Goal: Transaction & Acquisition: Book appointment/travel/reservation

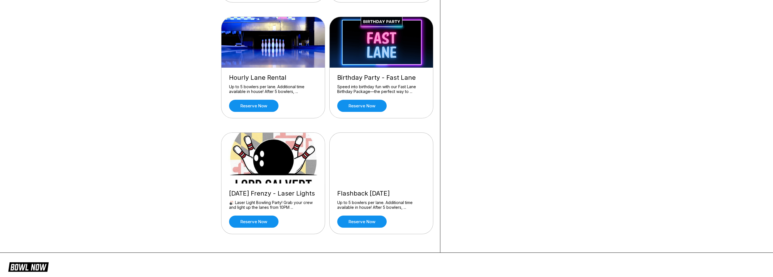
scroll to position [198, 0]
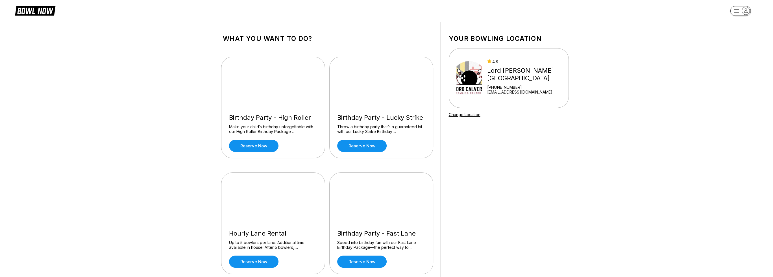
scroll to position [85, 0]
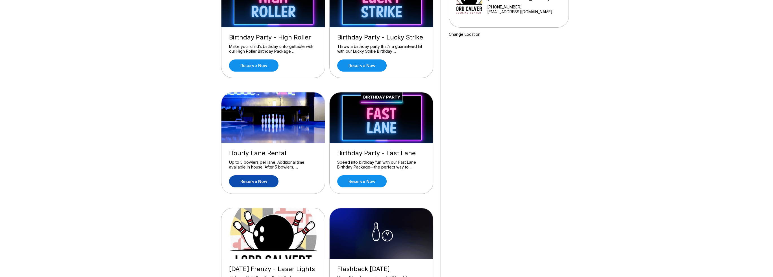
click at [266, 182] on link "Reserve now" at bounding box center [253, 182] width 49 height 12
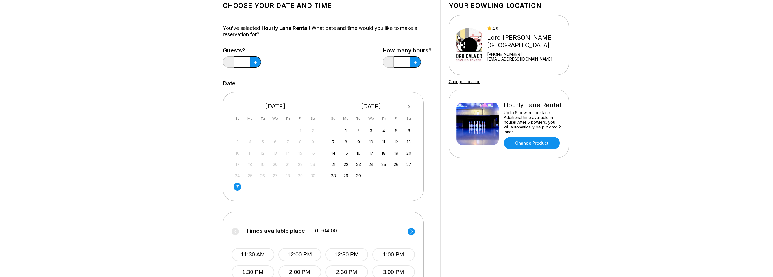
scroll to position [113, 0]
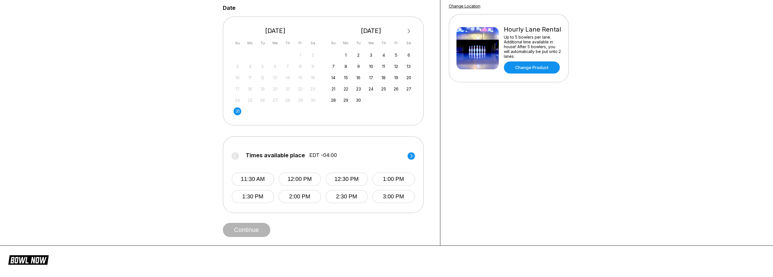
click at [410, 155] on circle at bounding box center [410, 155] width 7 height 7
click at [237, 155] on circle at bounding box center [234, 155] width 7 height 7
click at [252, 183] on button "11:30 AM" at bounding box center [252, 179] width 43 height 13
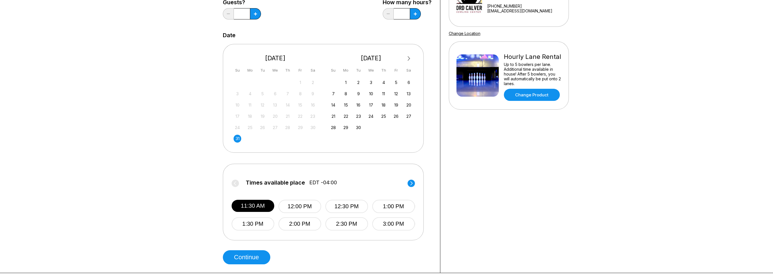
scroll to position [56, 0]
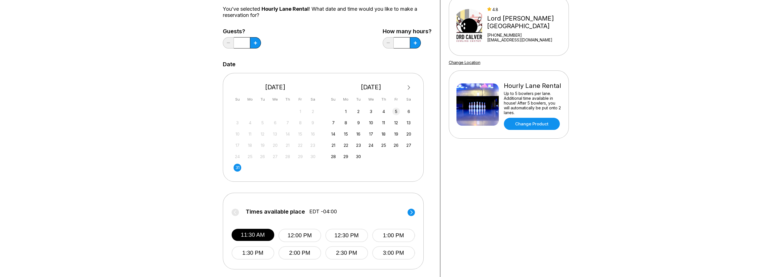
click at [396, 112] on div "5" at bounding box center [396, 112] width 8 height 8
click at [255, 232] on button "11:00 AM" at bounding box center [252, 235] width 43 height 13
click at [254, 43] on icon at bounding box center [255, 42] width 3 height 3
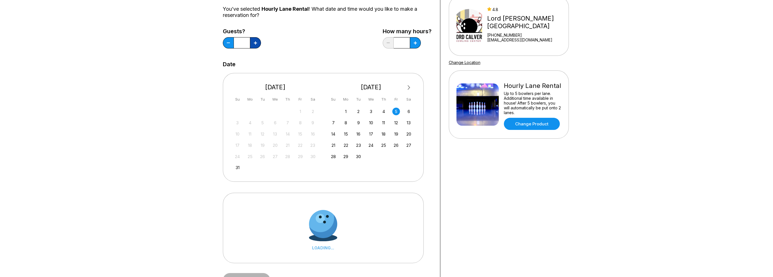
click at [254, 43] on icon at bounding box center [255, 42] width 3 height 3
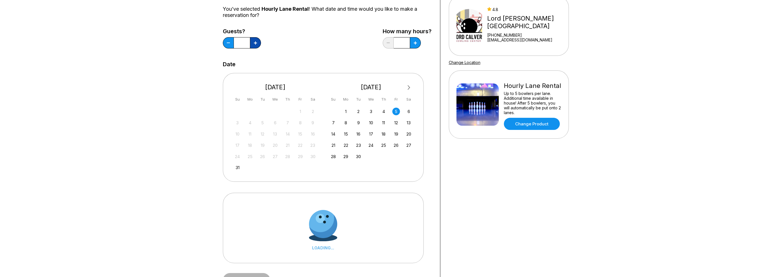
click at [254, 43] on icon at bounding box center [255, 42] width 3 height 3
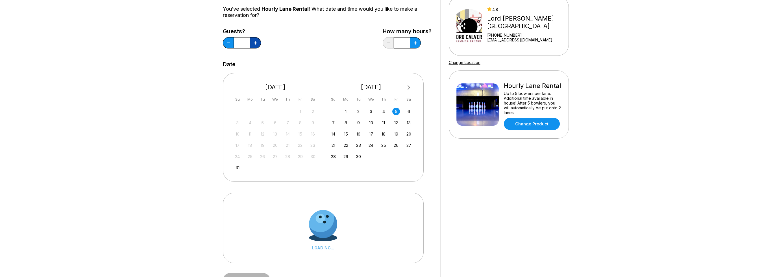
click at [254, 43] on icon at bounding box center [255, 42] width 3 height 3
type input "**"
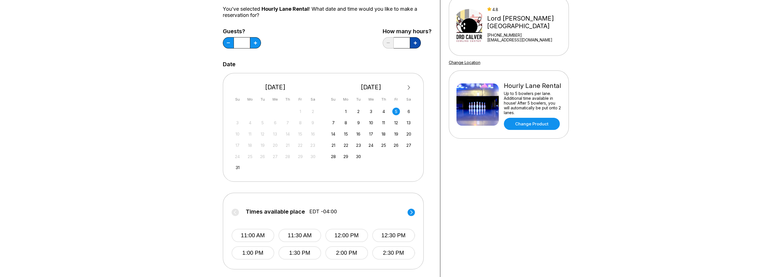
click at [414, 46] on button at bounding box center [415, 42] width 11 height 11
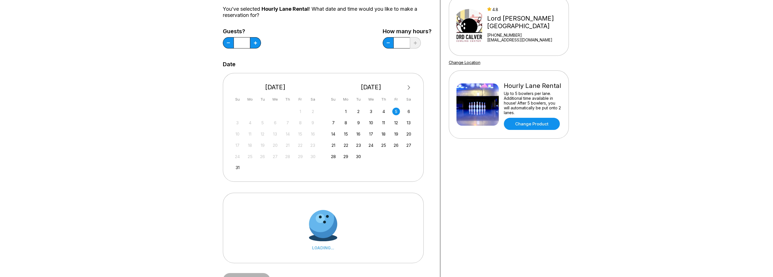
type input "*"
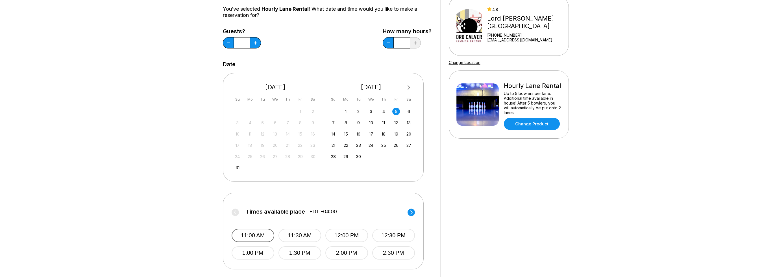
click at [255, 236] on button "11:00 AM" at bounding box center [252, 235] width 43 height 13
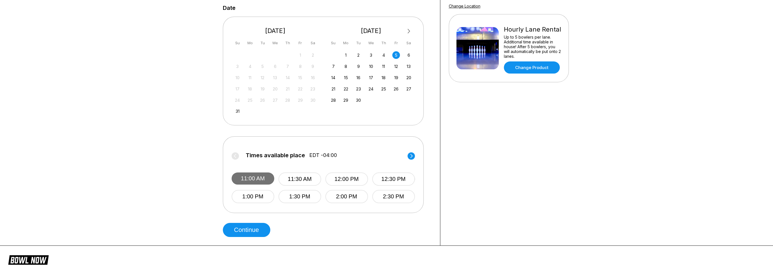
click at [252, 175] on button "11:00 AM" at bounding box center [252, 179] width 43 height 12
click at [245, 232] on button "Continue" at bounding box center [246, 230] width 47 height 14
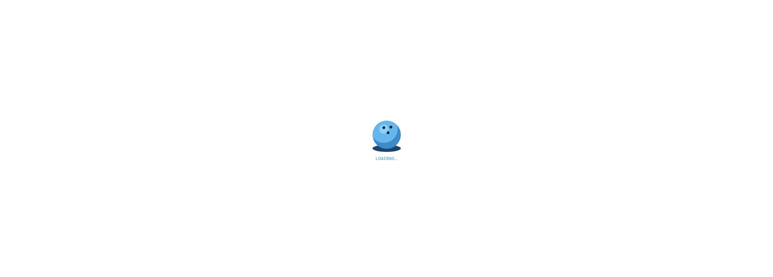
scroll to position [0, 0]
select select "**"
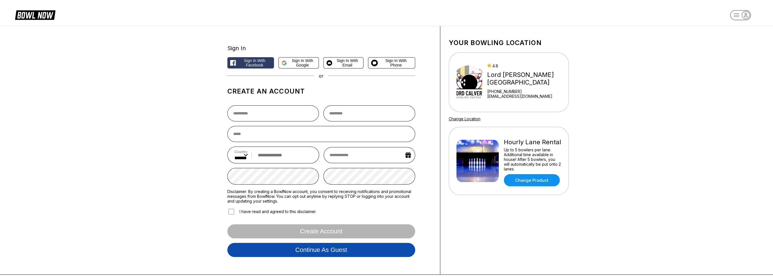
click at [323, 248] on button "Continue as guest" at bounding box center [321, 250] width 188 height 14
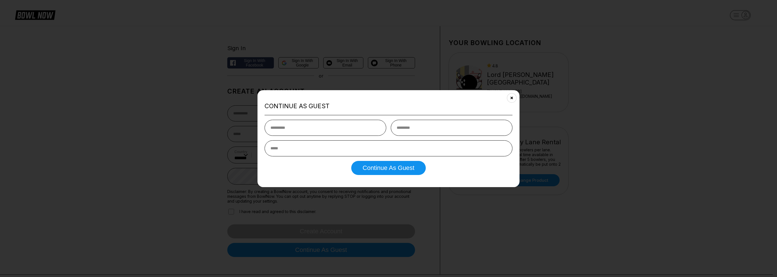
click at [350, 132] on input "text" at bounding box center [325, 128] width 122 height 16
type input "*****"
type input "*******"
type input "**********"
click at [377, 165] on button "Continue as Guest" at bounding box center [388, 168] width 74 height 14
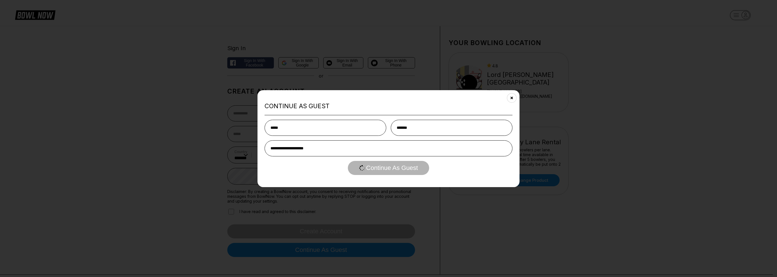
select select "**"
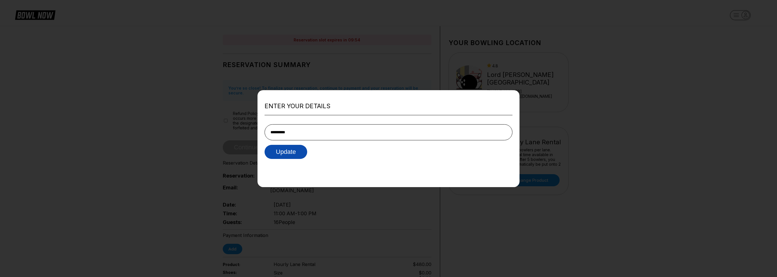
type input "**********"
click at [291, 154] on button "Update" at bounding box center [285, 152] width 43 height 14
click at [351, 165] on div "Enter your details Update" at bounding box center [388, 138] width 262 height 97
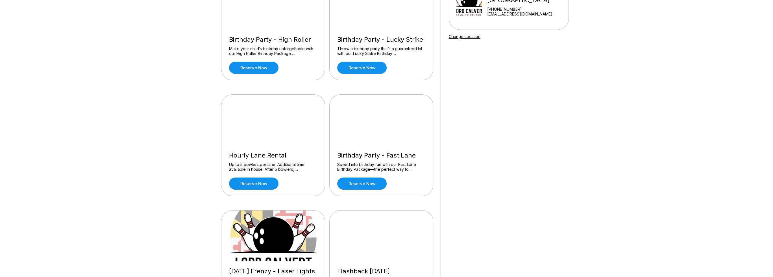
scroll to position [113, 0]
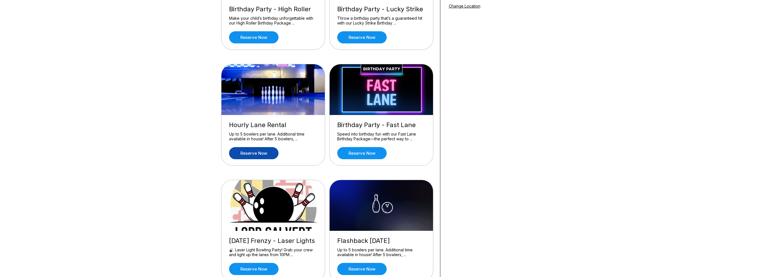
click at [268, 153] on link "Reserve now" at bounding box center [253, 153] width 49 height 12
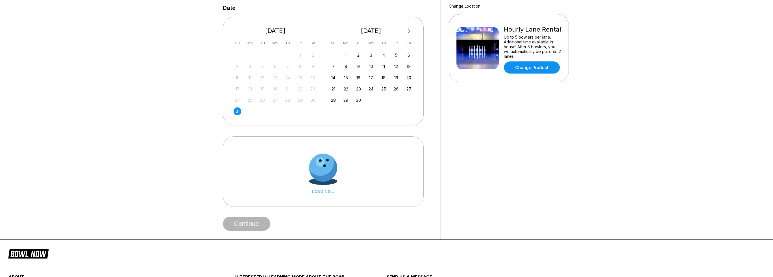
scroll to position [0, 0]
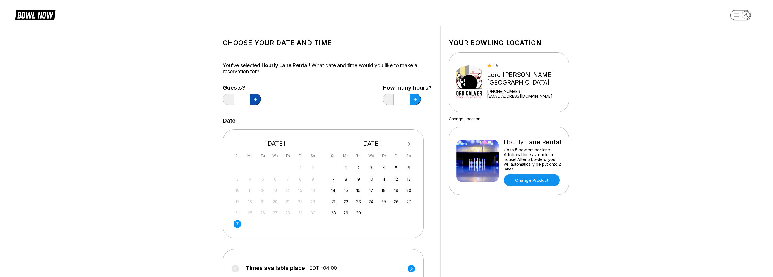
click at [255, 99] on icon at bounding box center [255, 99] width 3 height 3
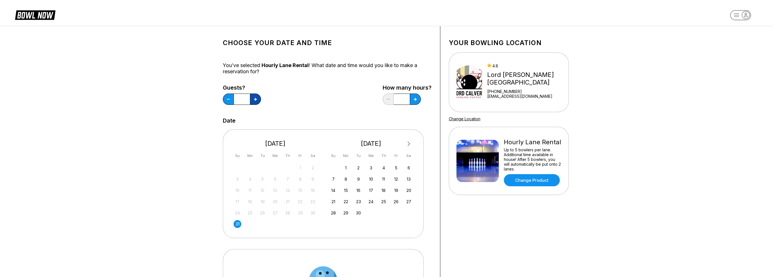
click at [255, 99] on icon at bounding box center [255, 99] width 3 height 3
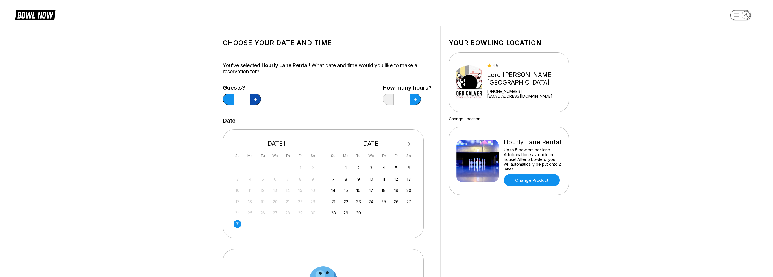
click at [255, 99] on icon at bounding box center [255, 99] width 3 height 3
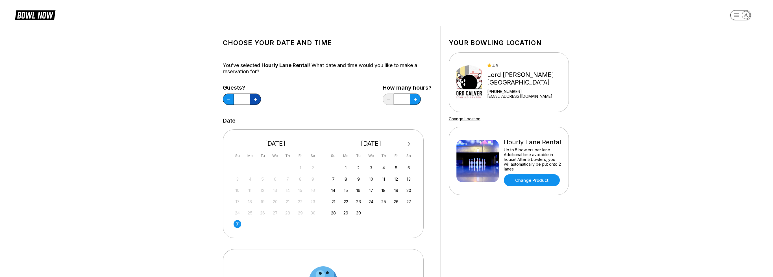
click at [255, 99] on icon at bounding box center [255, 99] width 3 height 3
type input "**"
click at [394, 169] on div "5" at bounding box center [396, 168] width 8 height 8
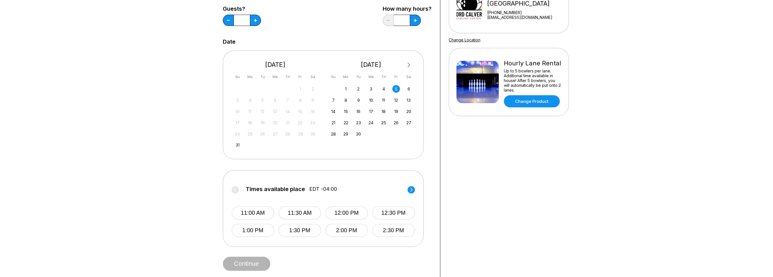
scroll to position [85, 0]
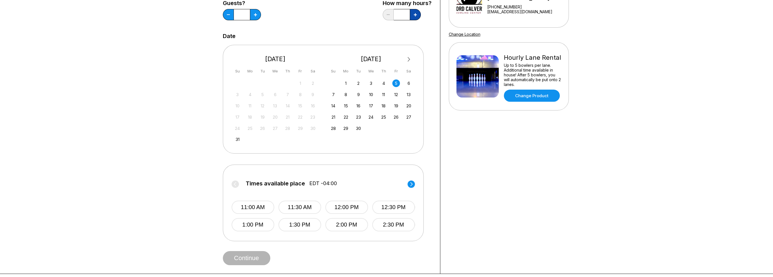
click at [414, 16] on icon at bounding box center [415, 14] width 3 height 3
type input "*"
click at [252, 207] on button "11:00 AM" at bounding box center [252, 207] width 43 height 13
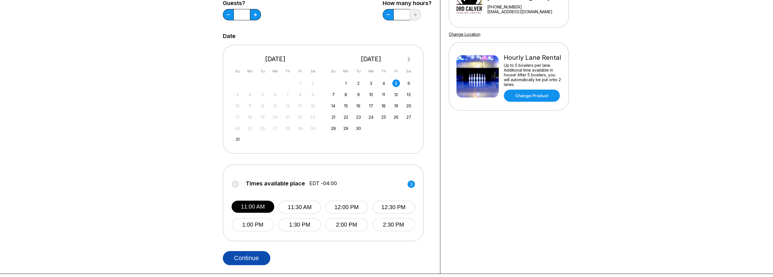
click at [251, 257] on button "Continue" at bounding box center [246, 259] width 47 height 14
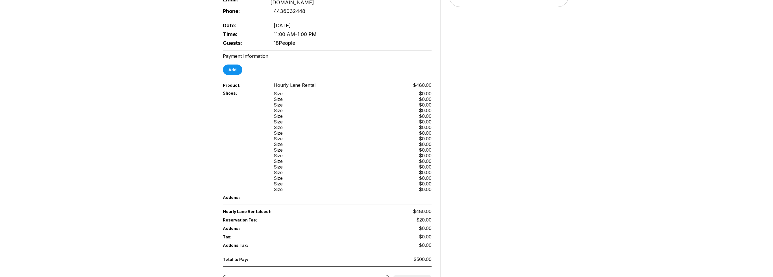
scroll to position [113, 0]
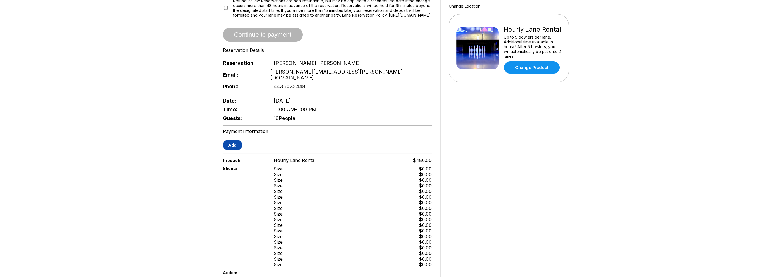
click at [234, 140] on button "Add" at bounding box center [232, 145] width 19 height 10
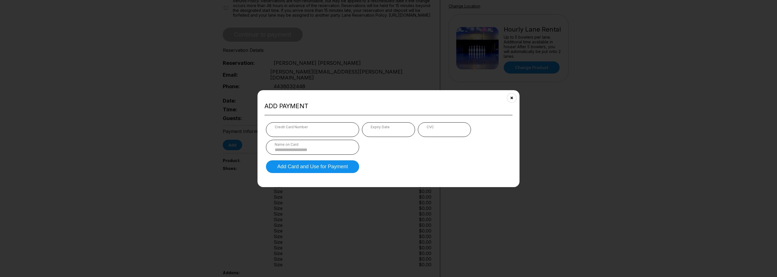
click at [318, 146] on div "Name on Card" at bounding box center [313, 145] width 76 height 4
click at [318, 151] on input at bounding box center [313, 150] width 76 height 5
type input "**********"
click at [336, 164] on button "Add Card and Use for Payment" at bounding box center [312, 167] width 93 height 13
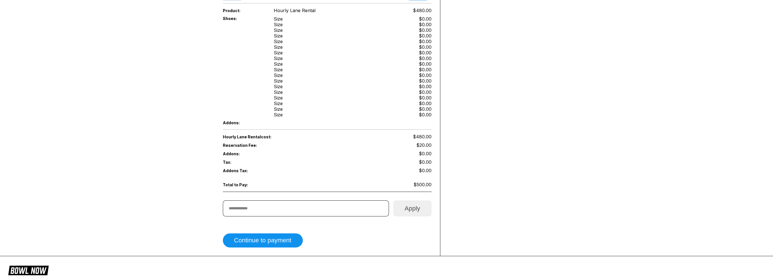
scroll to position [311, 0]
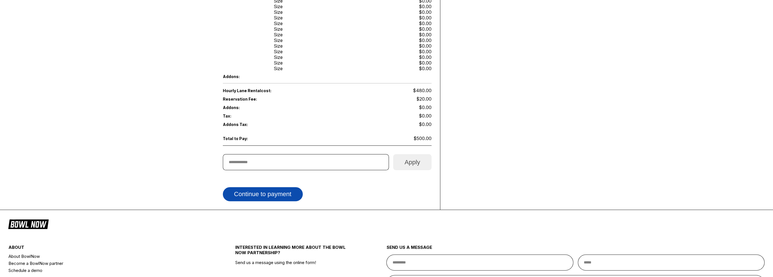
click at [288, 187] on button "Continue to payment" at bounding box center [263, 194] width 80 height 14
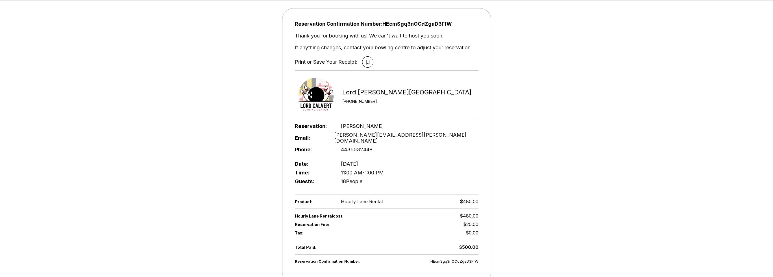
scroll to position [0, 0]
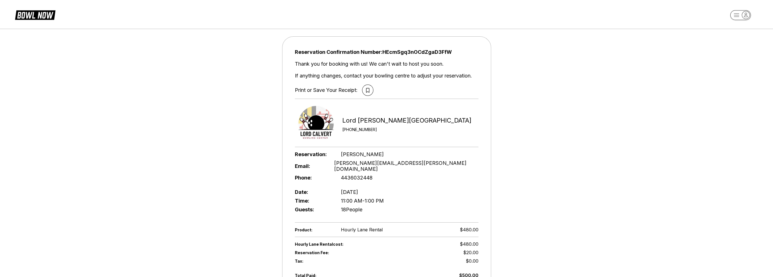
drag, startPoint x: 751, startPoint y: 0, endPoint x: 346, endPoint y: 91, distance: 414.6
click at [346, 91] on div "Print or Save Your Receipt:" at bounding box center [326, 90] width 63 height 6
click at [369, 88] on icon at bounding box center [367, 90] width 3 height 5
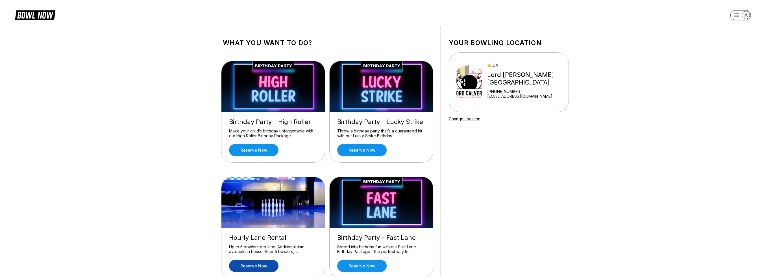
click at [256, 268] on link "Reserve now" at bounding box center [253, 266] width 49 height 12
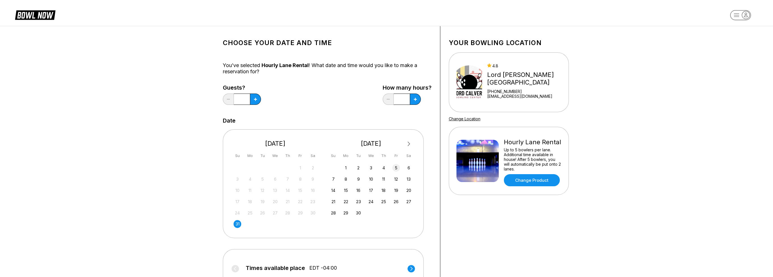
click at [396, 169] on div "5" at bounding box center [396, 168] width 8 height 8
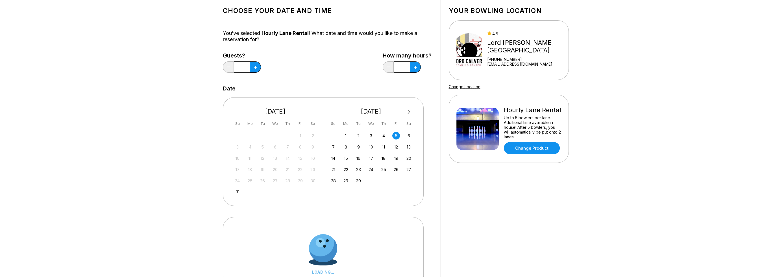
scroll to position [56, 0]
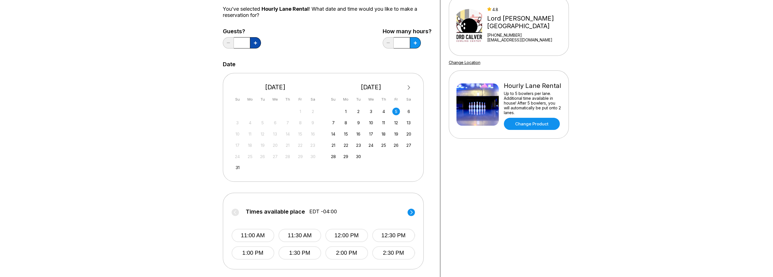
click at [257, 43] on button at bounding box center [255, 42] width 11 height 11
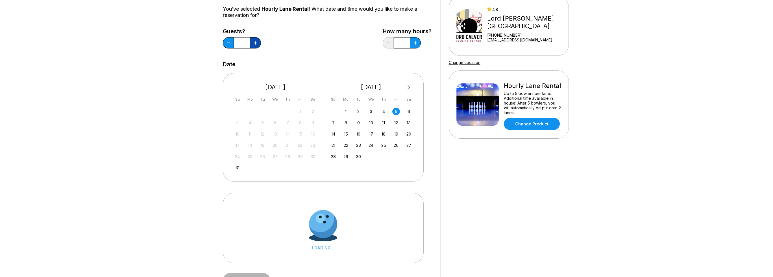
click at [257, 43] on button at bounding box center [255, 42] width 11 height 11
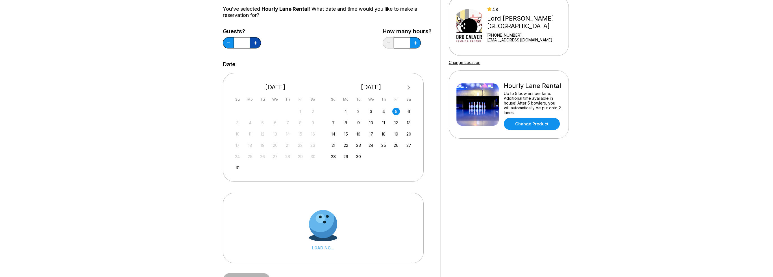
click at [257, 43] on button at bounding box center [255, 42] width 11 height 11
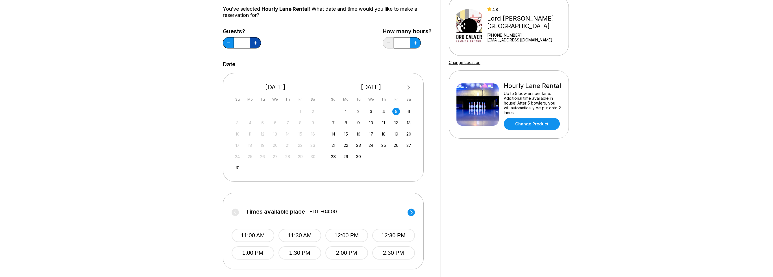
click at [257, 43] on button at bounding box center [255, 42] width 11 height 11
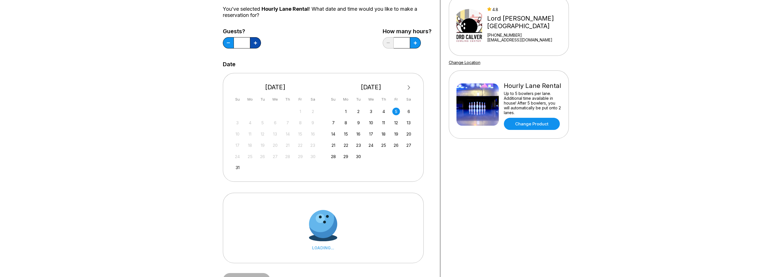
click at [257, 43] on button at bounding box center [255, 42] width 11 height 11
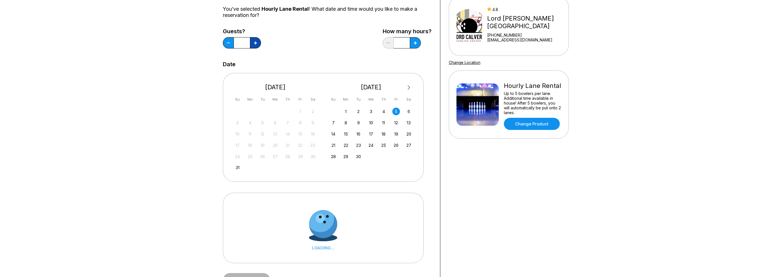
click at [257, 43] on button at bounding box center [255, 42] width 11 height 11
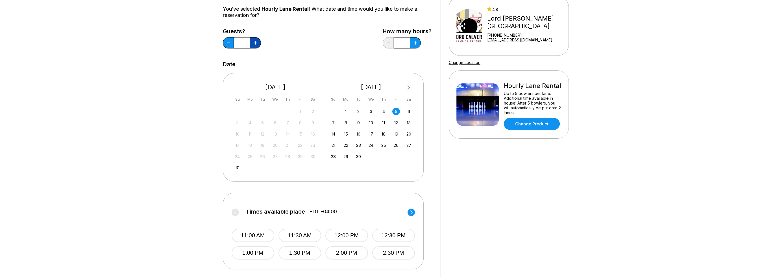
click at [257, 43] on button at bounding box center [255, 42] width 11 height 11
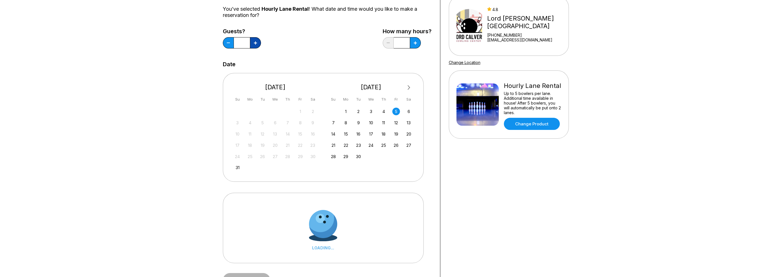
click at [257, 43] on button at bounding box center [255, 42] width 11 height 11
type input "**"
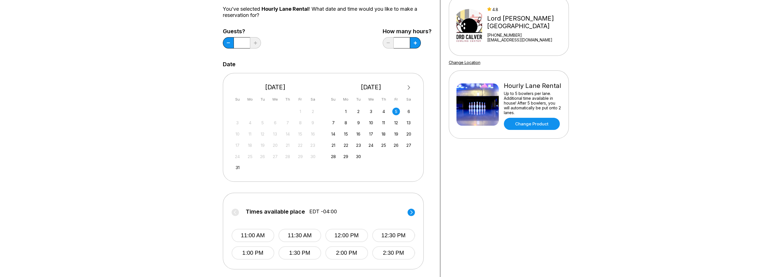
click at [412, 213] on circle at bounding box center [410, 212] width 7 height 7
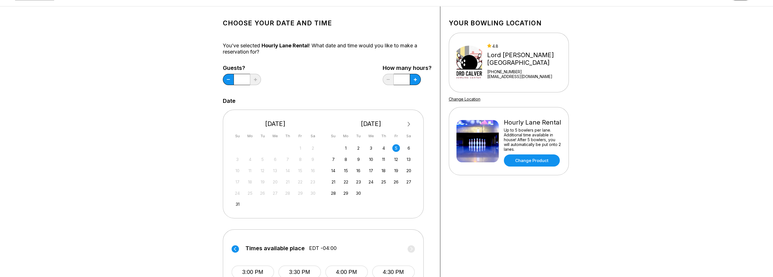
scroll to position [0, 0]
